Goal: Information Seeking & Learning: Learn about a topic

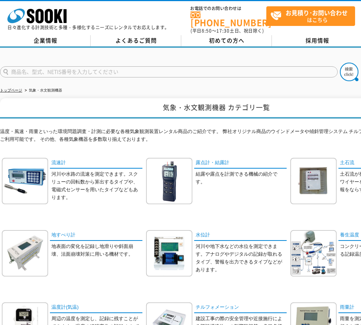
scroll to position [37, 0]
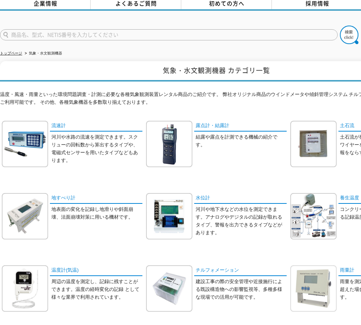
click at [317, 281] on img at bounding box center [314, 288] width 46 height 46
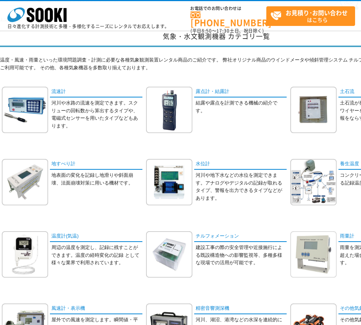
scroll to position [148, 0]
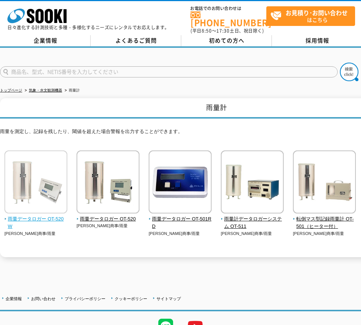
click at [47, 189] on img at bounding box center [35, 182] width 63 height 65
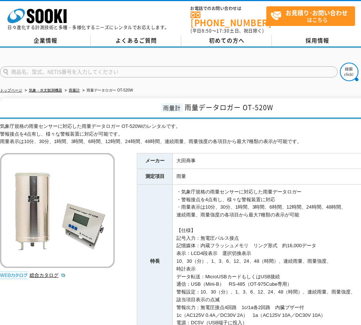
click at [30, 299] on div "気象庁規格の雨量センサーに対応した雨量データロガー OT-520Wのレンタルです。 警報接点を4点有し、様々な警報装置に対応が可能です。 雨量表示は10分、3…" at bounding box center [216, 254] width 433 height 263
